Goal: Find contact information: Find contact information

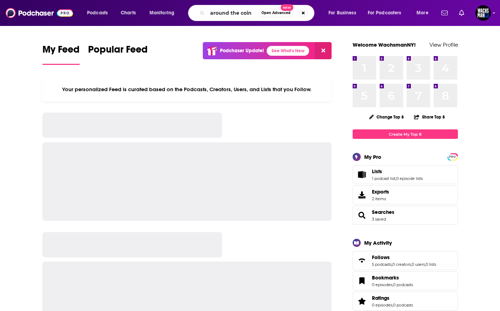
type input "around the coin"
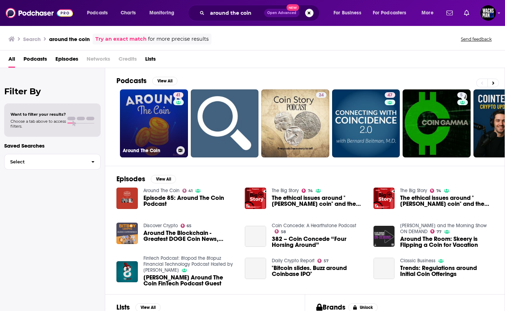
click at [145, 102] on link "41 Around The Coin" at bounding box center [154, 124] width 68 height 68
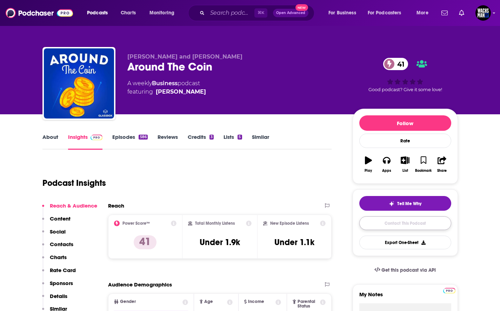
click at [418, 227] on link "Contact This Podcast" at bounding box center [405, 224] width 92 height 14
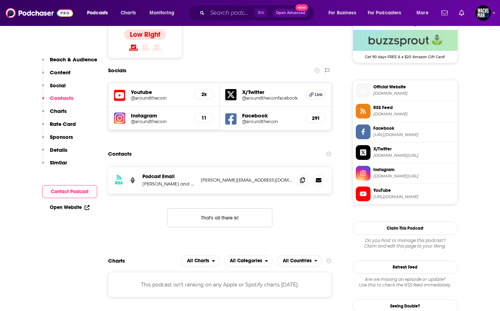
scroll to position [605, 0]
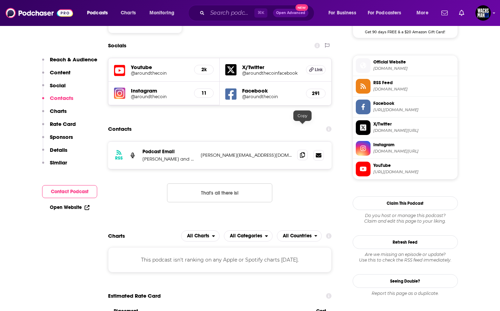
click at [300, 150] on span at bounding box center [302, 155] width 11 height 11
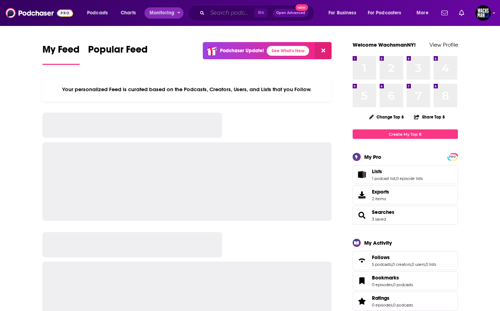
click at [237, 15] on input "Search podcasts, credits, & more..." at bounding box center [230, 12] width 47 height 11
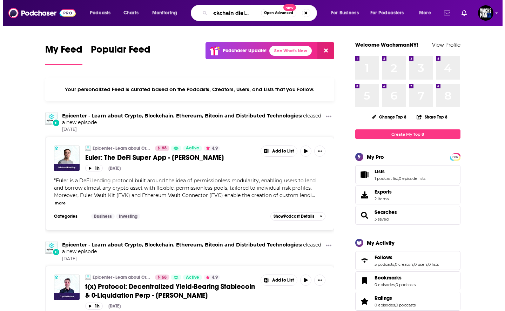
scroll to position [0, 10]
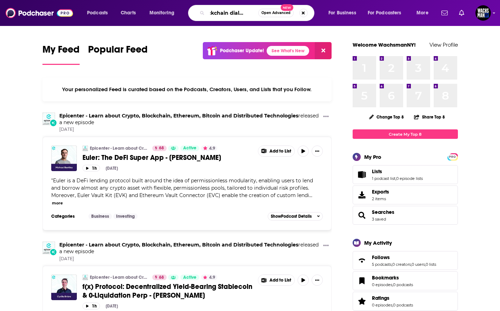
type input "blockchain dialogues"
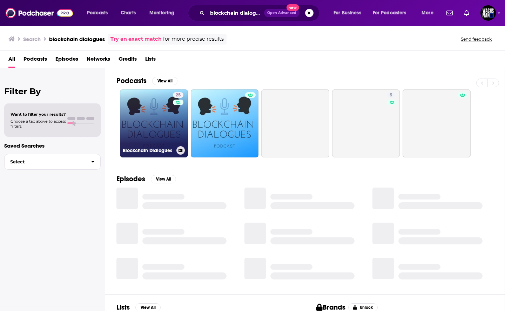
click at [153, 112] on link "25 Blockchain Dialogues" at bounding box center [154, 124] width 68 height 68
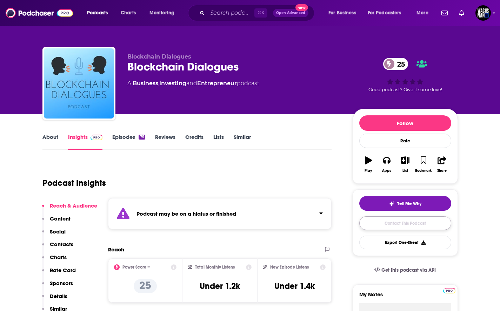
click at [429, 227] on link "Contact This Podcast" at bounding box center [405, 224] width 92 height 14
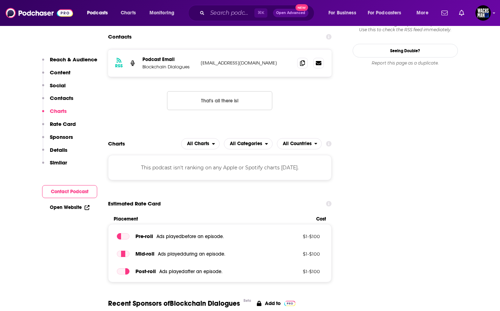
scroll to position [662, 0]
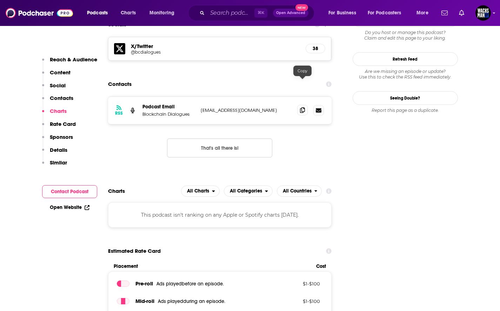
click at [305, 105] on span at bounding box center [302, 110] width 11 height 11
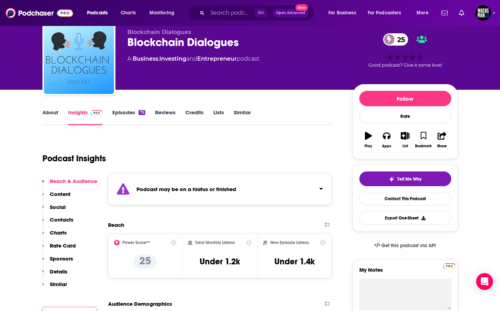
scroll to position [42, 0]
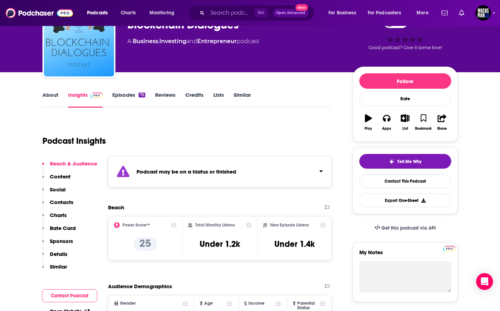
click at [53, 93] on link "About" at bounding box center [50, 100] width 16 height 16
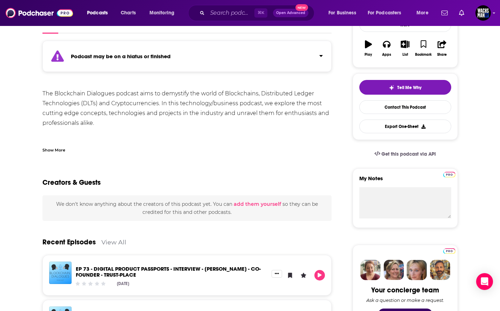
scroll to position [136, 0]
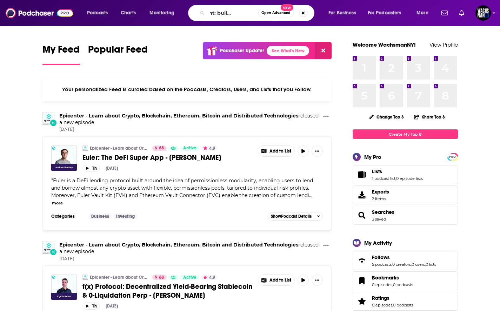
scroll to position [0, 27]
type input "emergent: building the future"
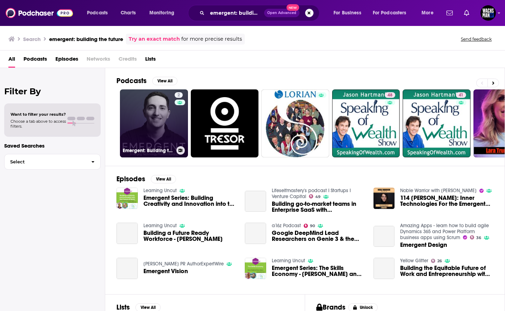
click at [152, 120] on link "2 Emergent: Building the Future" at bounding box center [154, 124] width 68 height 68
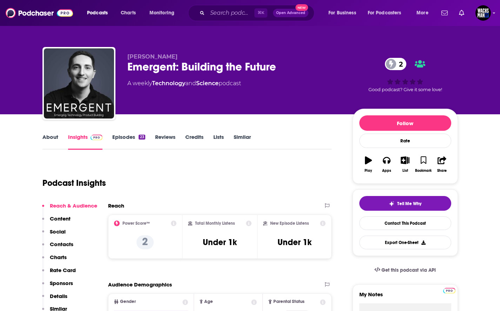
click at [124, 142] on link "Episodes 23" at bounding box center [128, 142] width 33 height 16
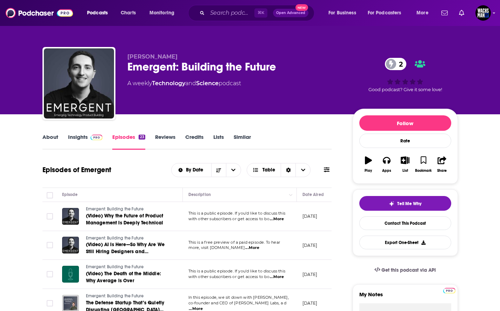
click at [48, 138] on link "About" at bounding box center [50, 142] width 16 height 16
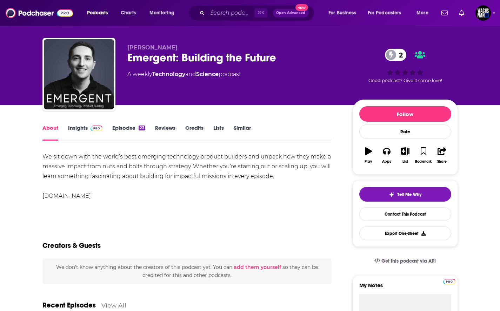
scroll to position [128, 0]
